Goal: Register for event/course

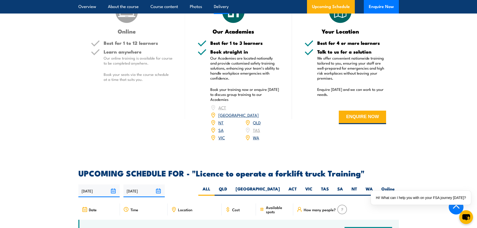
scroll to position [525, 0]
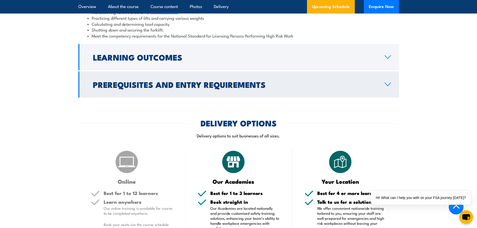
click at [388, 84] on icon at bounding box center [387, 84] width 7 height 4
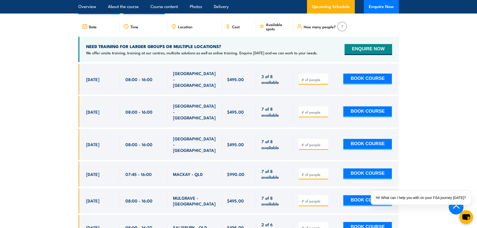
scroll to position [951, 0]
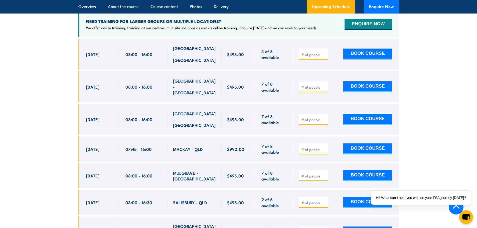
click at [189, 199] on span "SALISBURY - QLD" at bounding box center [190, 202] width 34 height 6
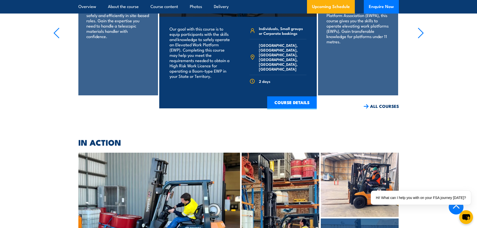
scroll to position [1385, 0]
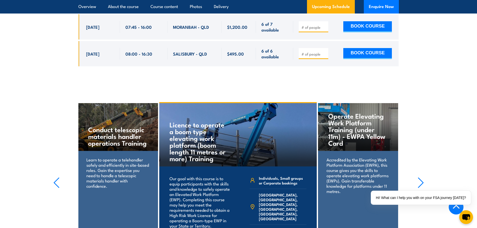
click at [423, 177] on icon "button" at bounding box center [420, 182] width 6 height 11
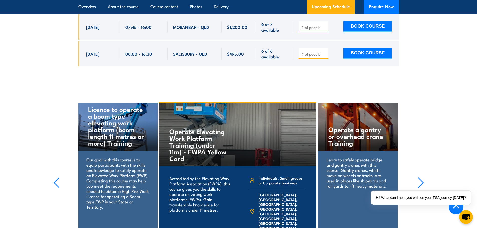
click at [331, 157] on p "Learn to safely operate bridge and gantry cranes with this course. Gantry crane…" at bounding box center [357, 173] width 63 height 32
click at [349, 126] on h4 "Operate a gantry or overhead crane Training" at bounding box center [357, 136] width 59 height 20
click at [349, 151] on div "Learn to safely operate bridge and gantry cranes with this course. Gantry crane…" at bounding box center [358, 176] width 80 height 50
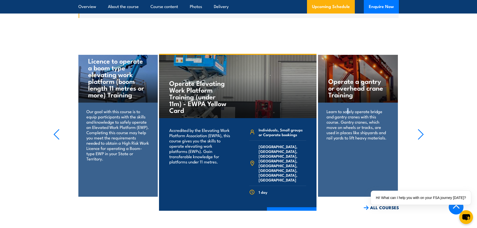
scroll to position [1435, 0]
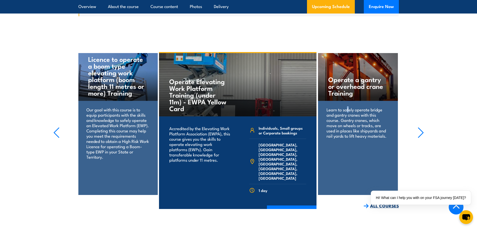
click at [373, 203] on link "ALL COURSES" at bounding box center [380, 206] width 35 height 6
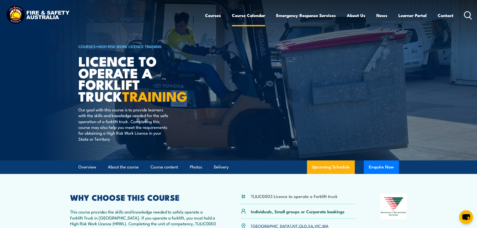
click at [252, 16] on link "Course Calendar" at bounding box center [248, 15] width 33 height 13
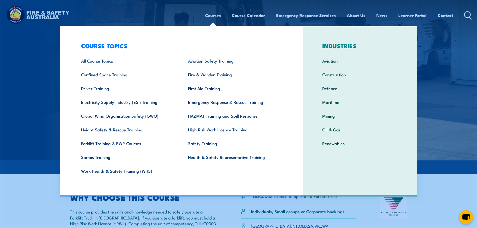
click at [206, 15] on link "Courses" at bounding box center [213, 15] width 16 height 13
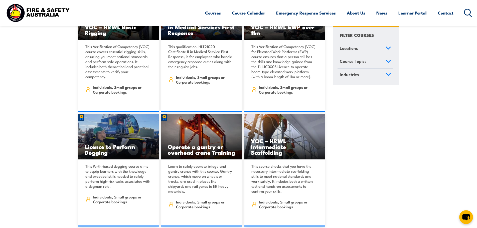
scroll to position [4178, 0]
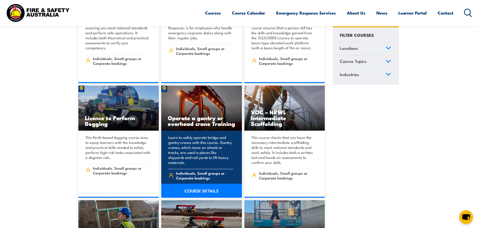
click at [196, 184] on link "COURSE DETAILS" at bounding box center [201, 191] width 81 height 14
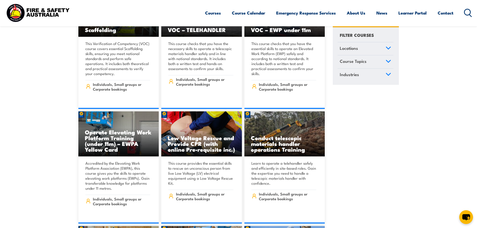
scroll to position [4428, 0]
